Goal: Task Accomplishment & Management: Complete application form

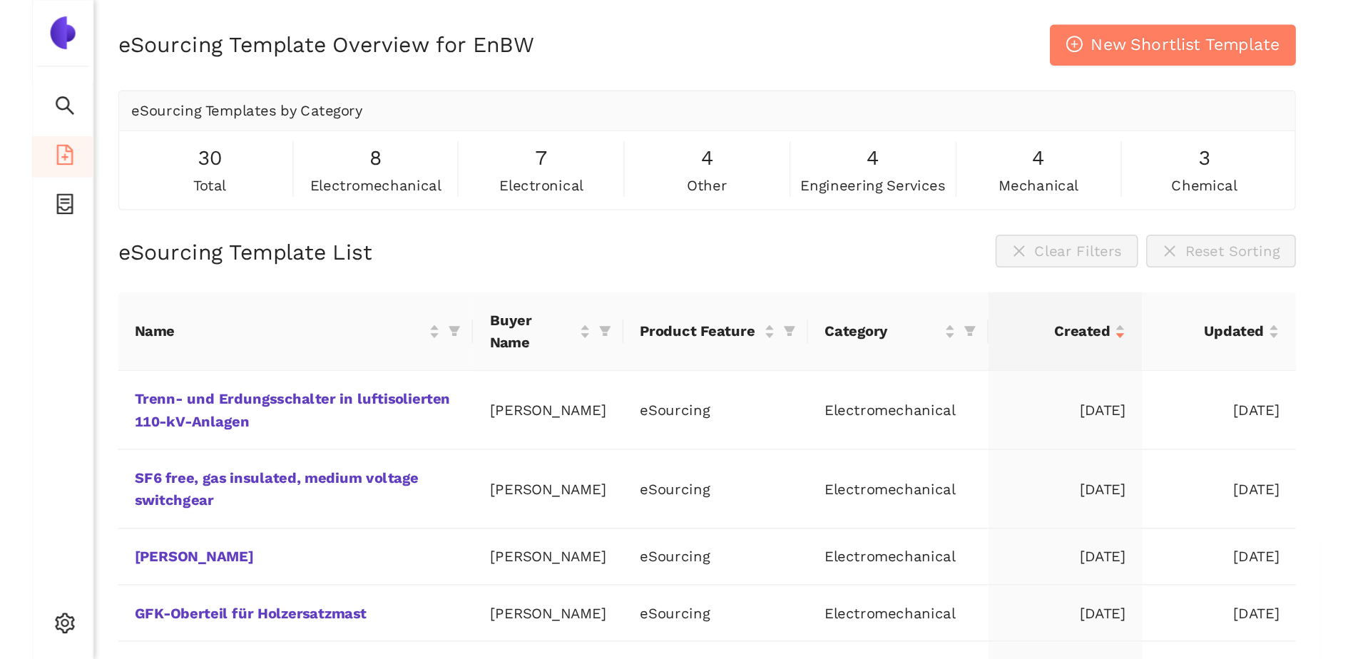
scroll to position [17, 0]
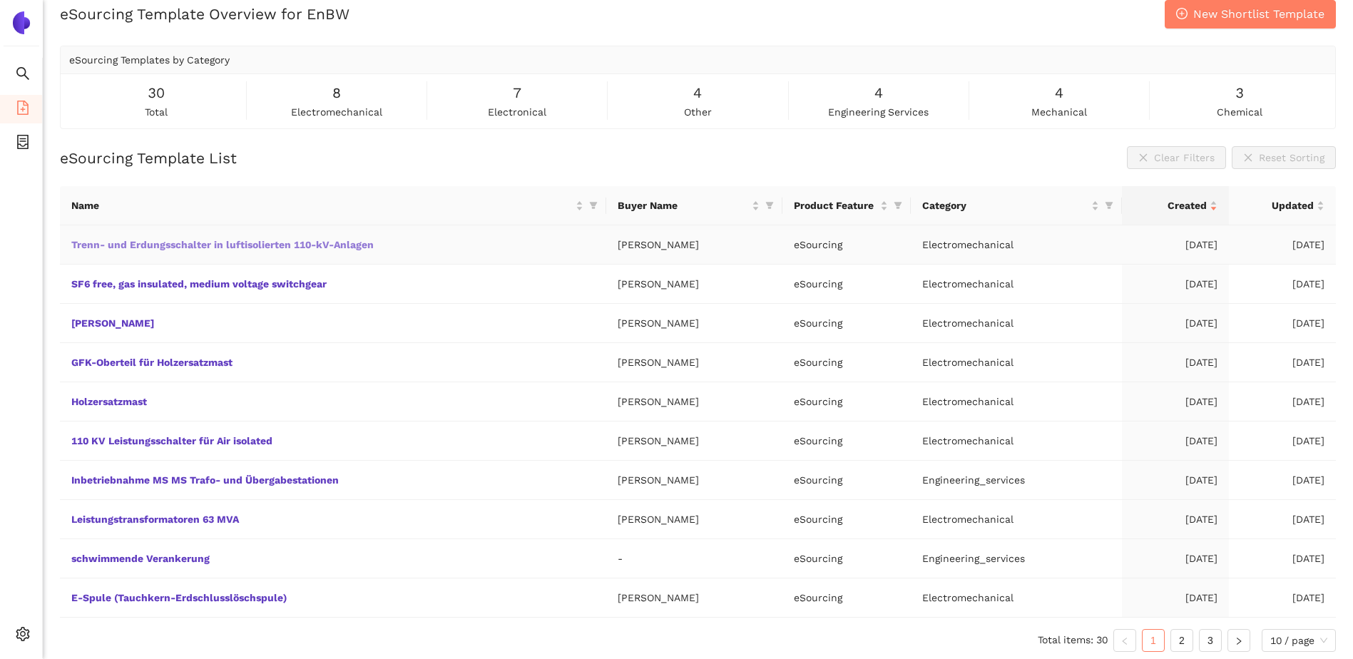
click at [0, 0] on link "Trenn- und Erdungsschalter in luftisolierten 110-kV-Anlagen" at bounding box center [0, 0] width 0 height 0
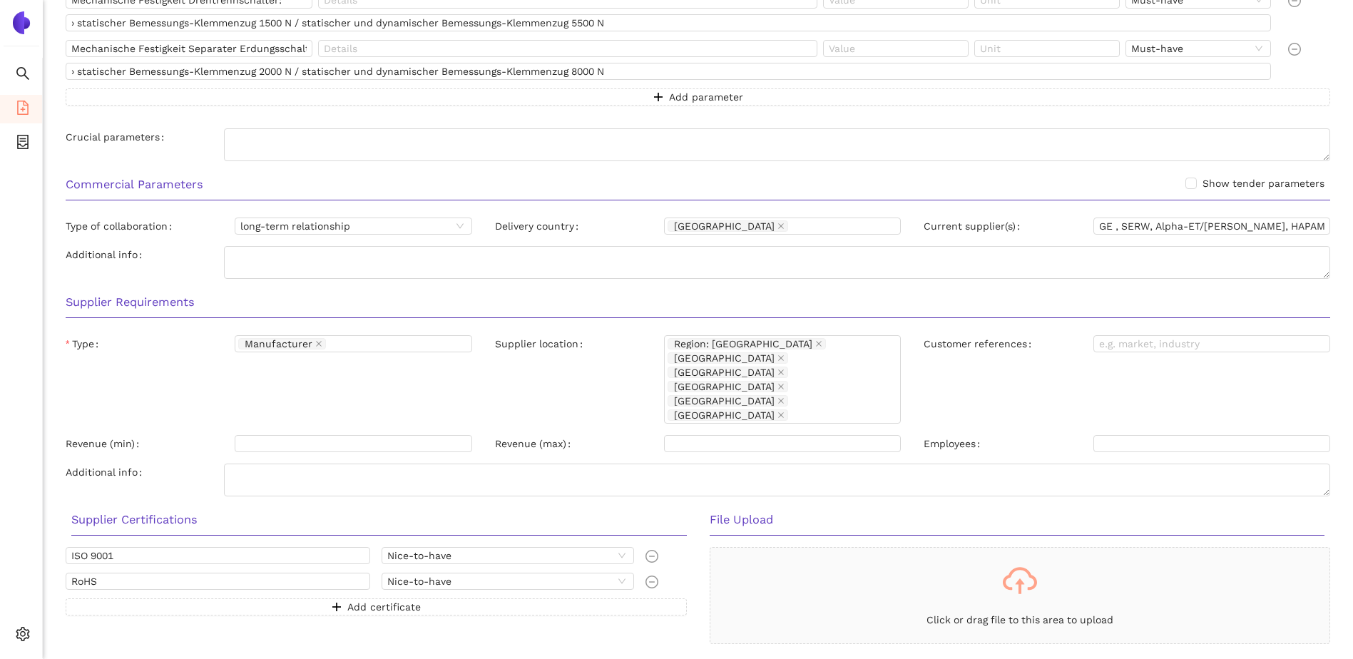
scroll to position [1099, 0]
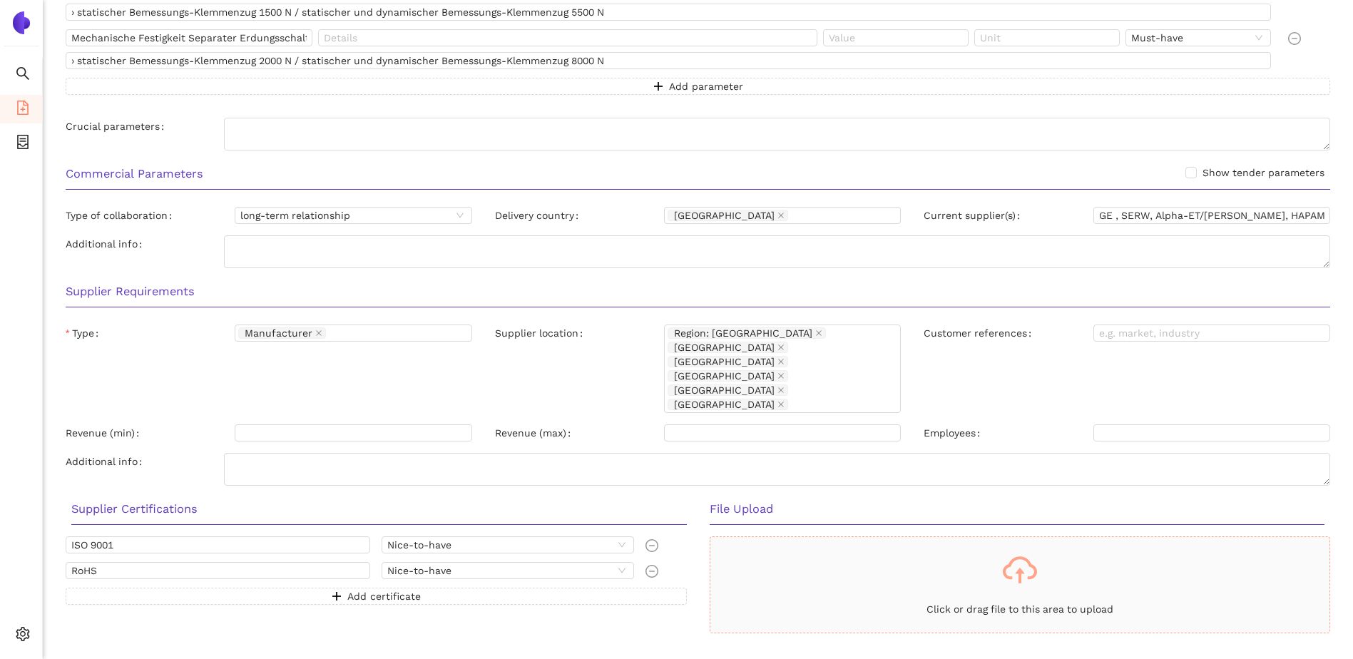
click at [896, 458] on div "Click or drag file to this area to upload" at bounding box center [1020, 584] width 620 height 73
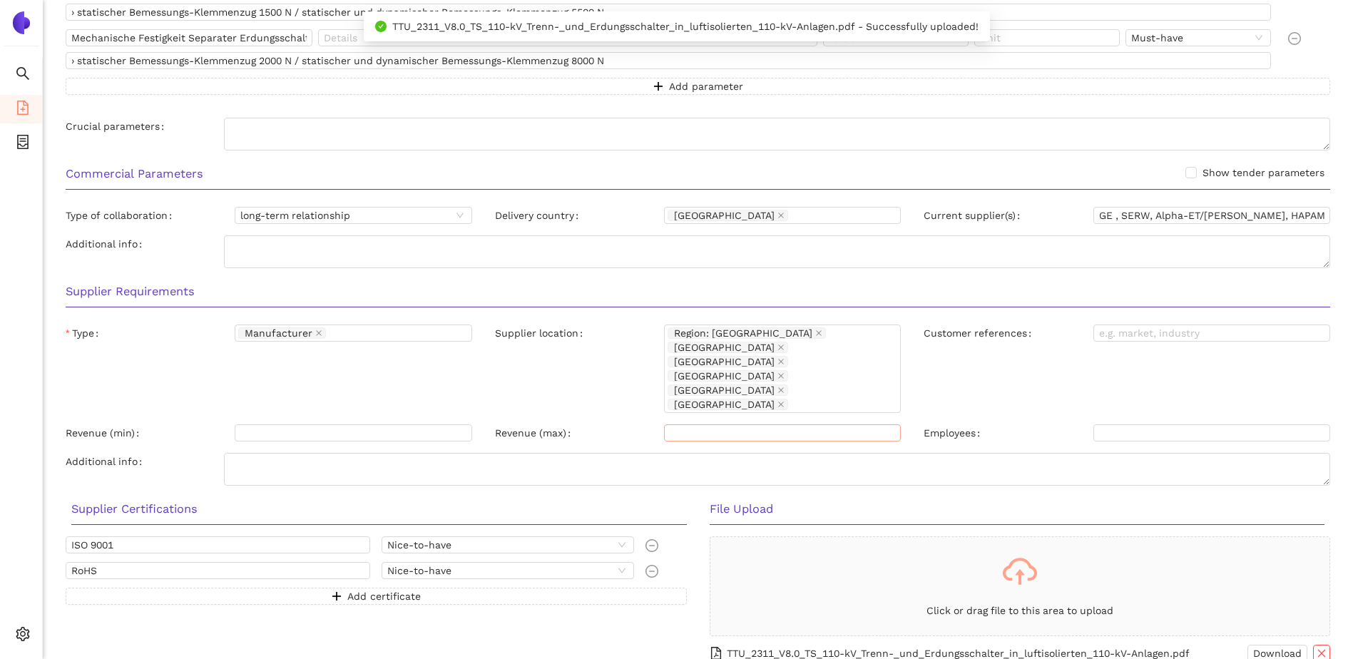
scroll to position [1122, 0]
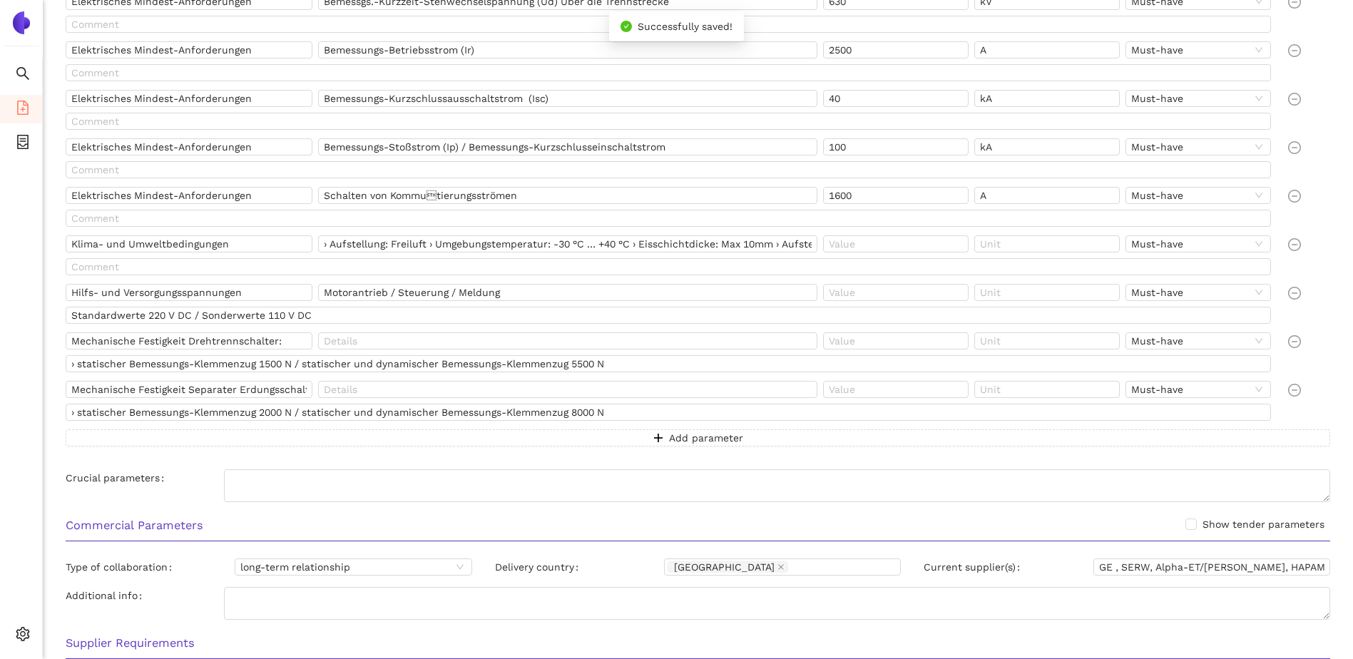
scroll to position [551, 0]
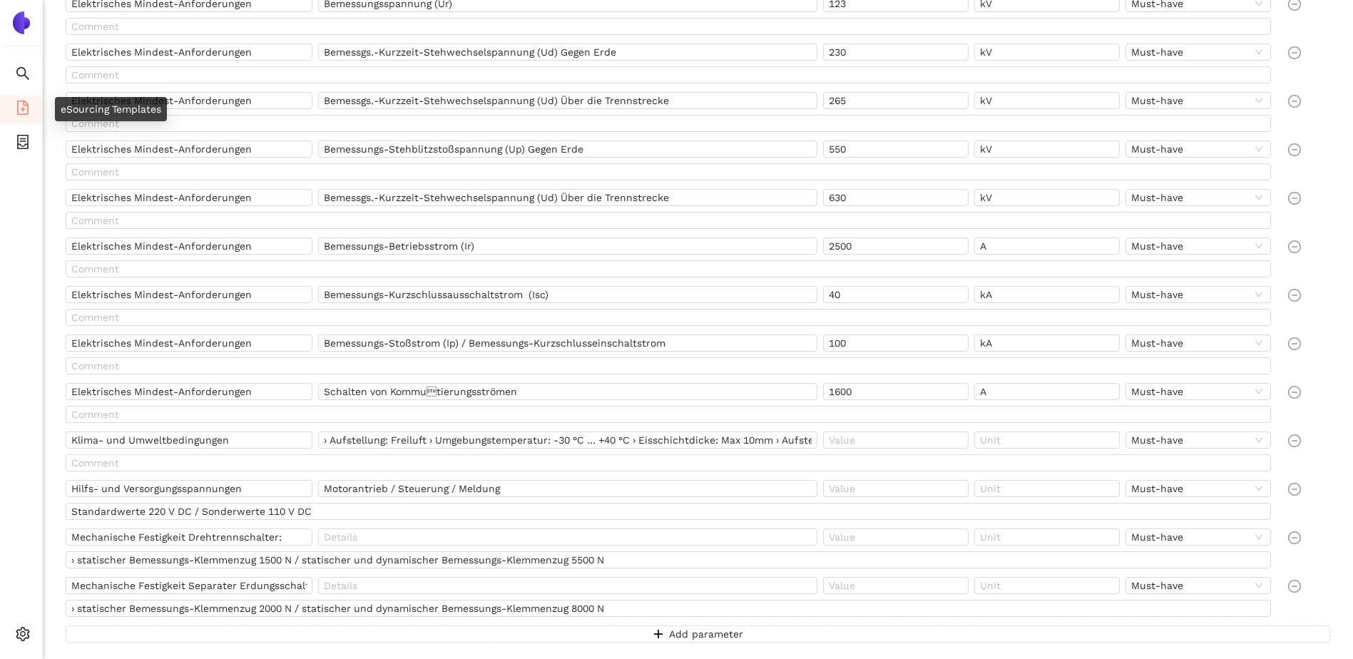
click at [24, 105] on icon "file-add" at bounding box center [22, 108] width 11 height 14
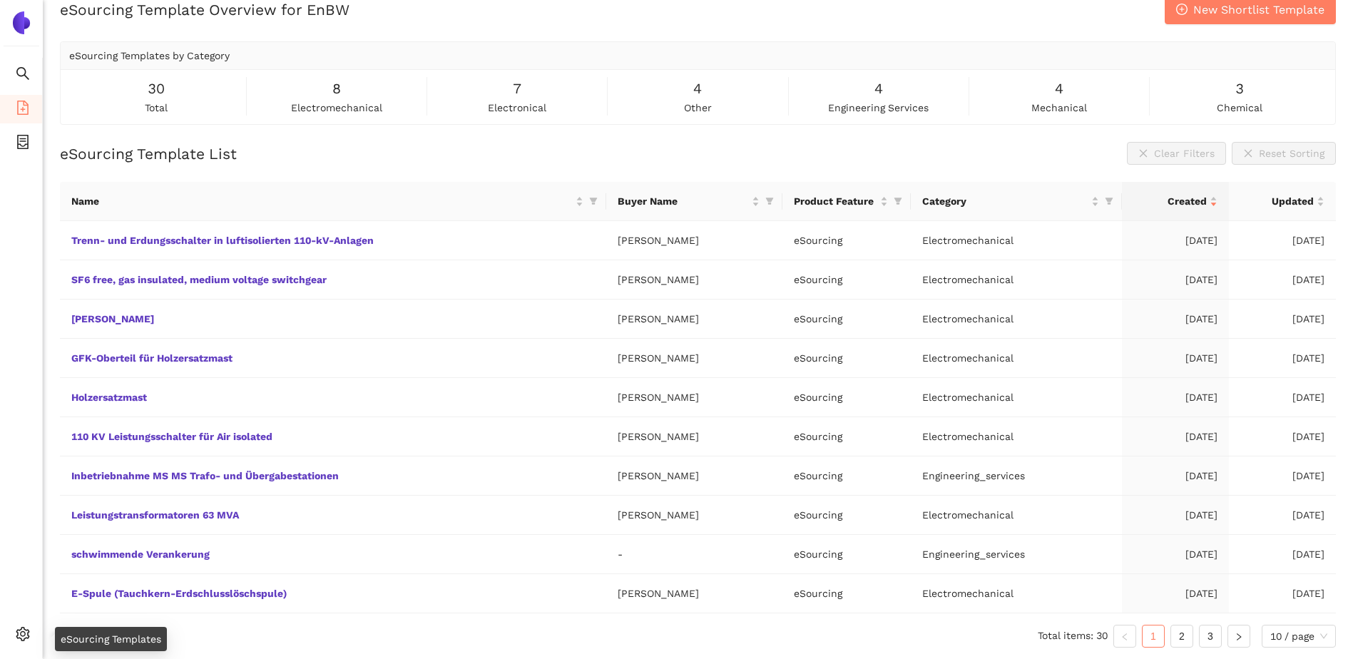
scroll to position [21, 0]
click at [0, 0] on link "110 KV Leistungsschalter für Air isolated" at bounding box center [0, 0] width 0 height 0
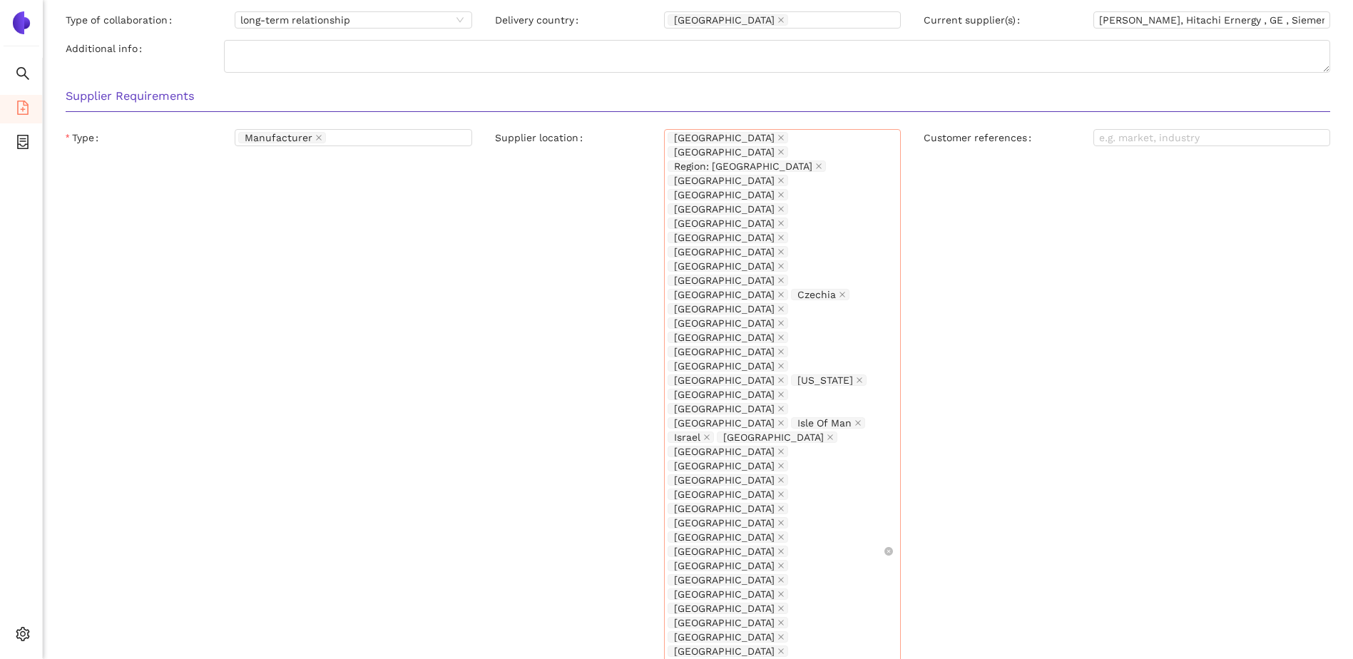
scroll to position [1287, 0]
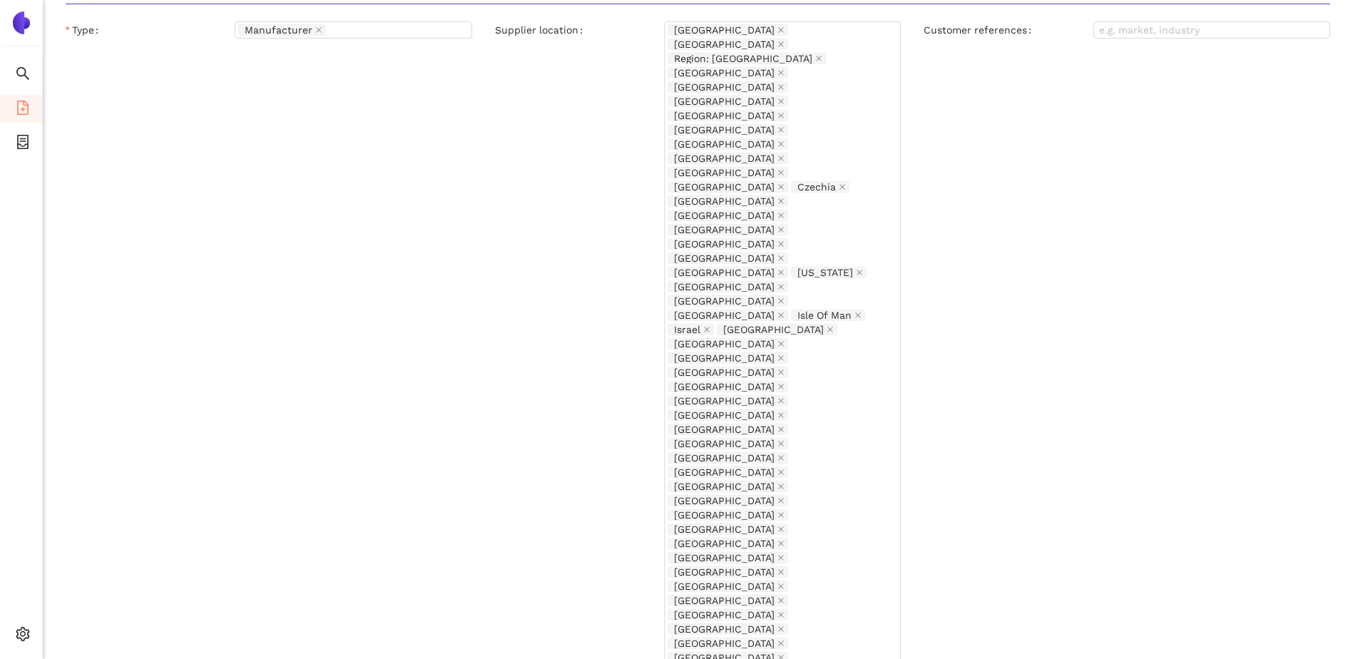
scroll to position [1310, 0]
